Goal: Navigation & Orientation: Find specific page/section

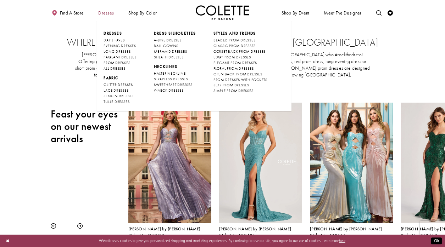
click at [107, 12] on span "Dresses" at bounding box center [106, 12] width 16 height 5
click at [116, 62] on span "PROM DRESSES" at bounding box center [116, 63] width 27 height 5
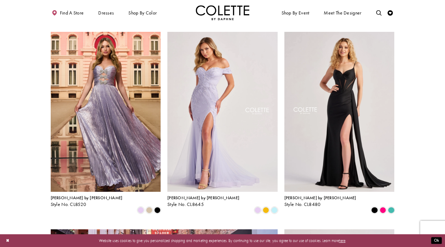
scroll to position [328, 0]
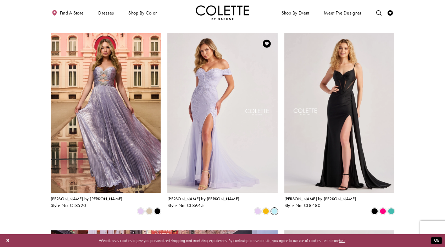
click at [273, 208] on span "Product List" at bounding box center [274, 211] width 6 height 6
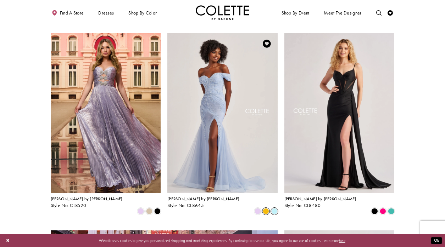
click at [266, 208] on span "Product List" at bounding box center [265, 211] width 6 height 6
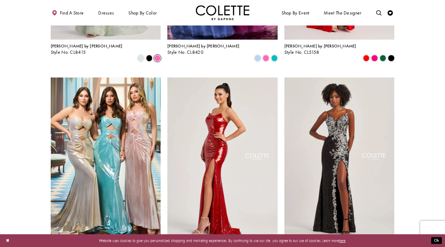
scroll to position [878, 0]
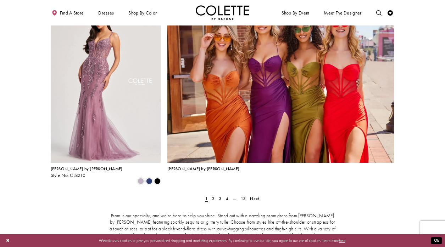
scroll to position [1151, 0]
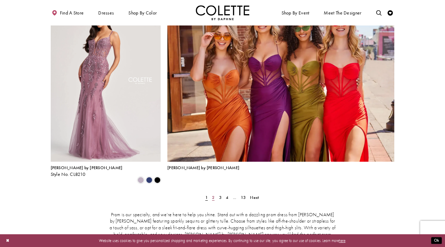
click at [214, 195] on span "2" at bounding box center [213, 198] width 2 height 6
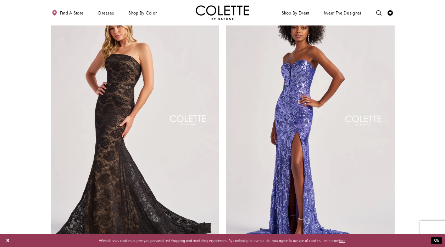
scroll to position [956, 0]
